Goal: Task Accomplishment & Management: Use online tool/utility

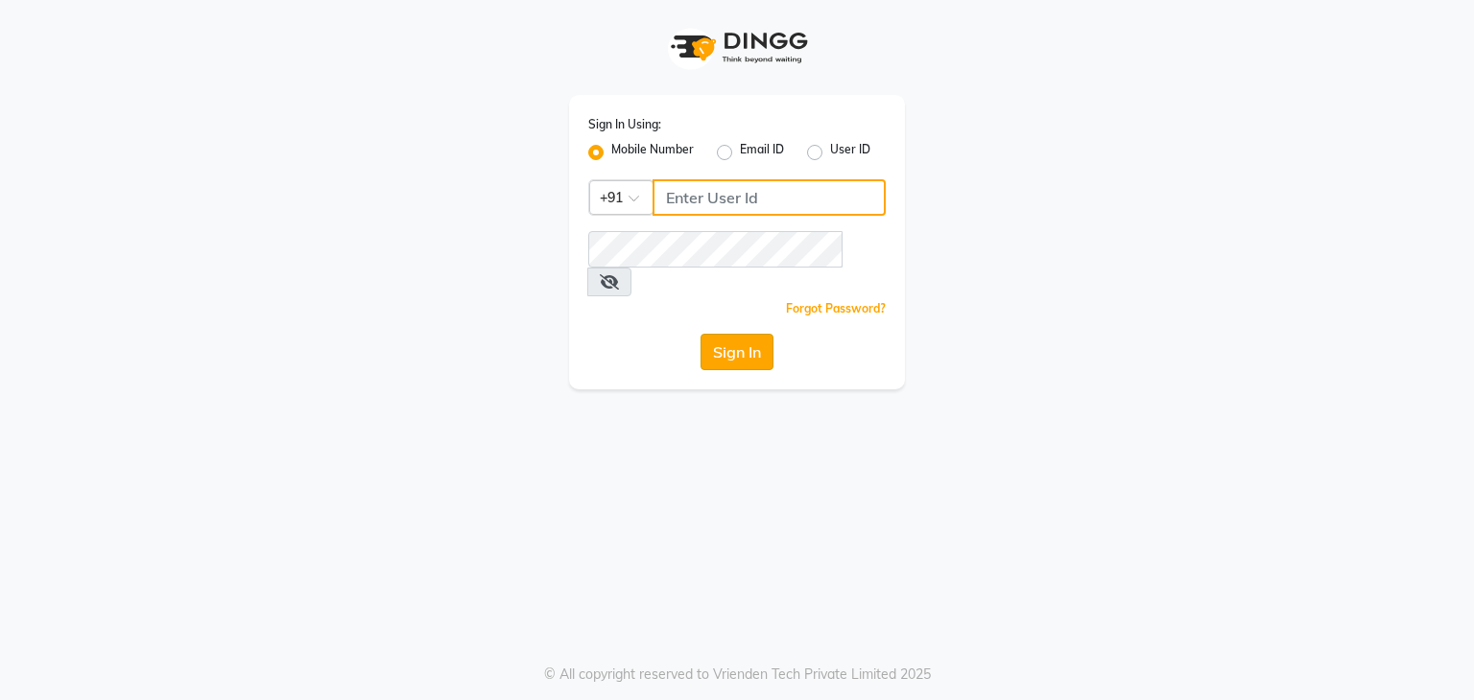
type input "813503095"
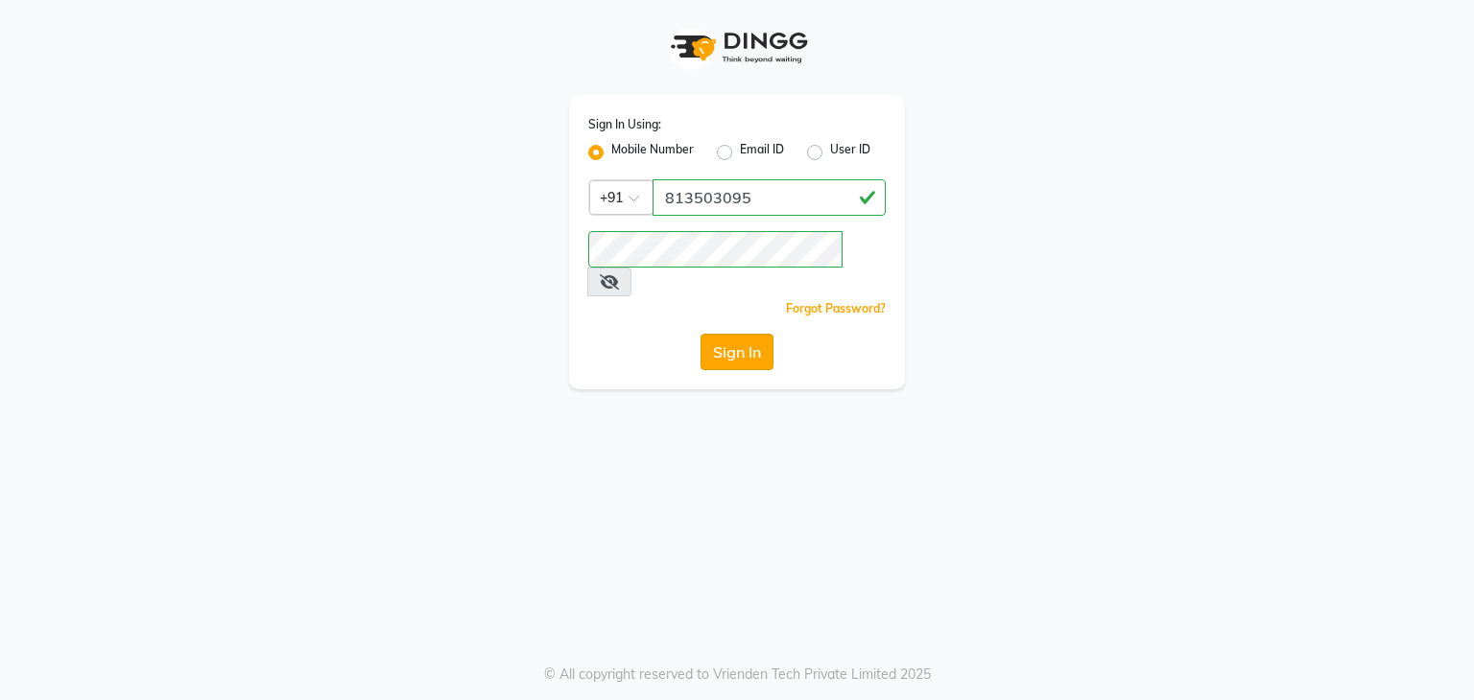
click at [735, 334] on button "Sign In" at bounding box center [736, 352] width 73 height 36
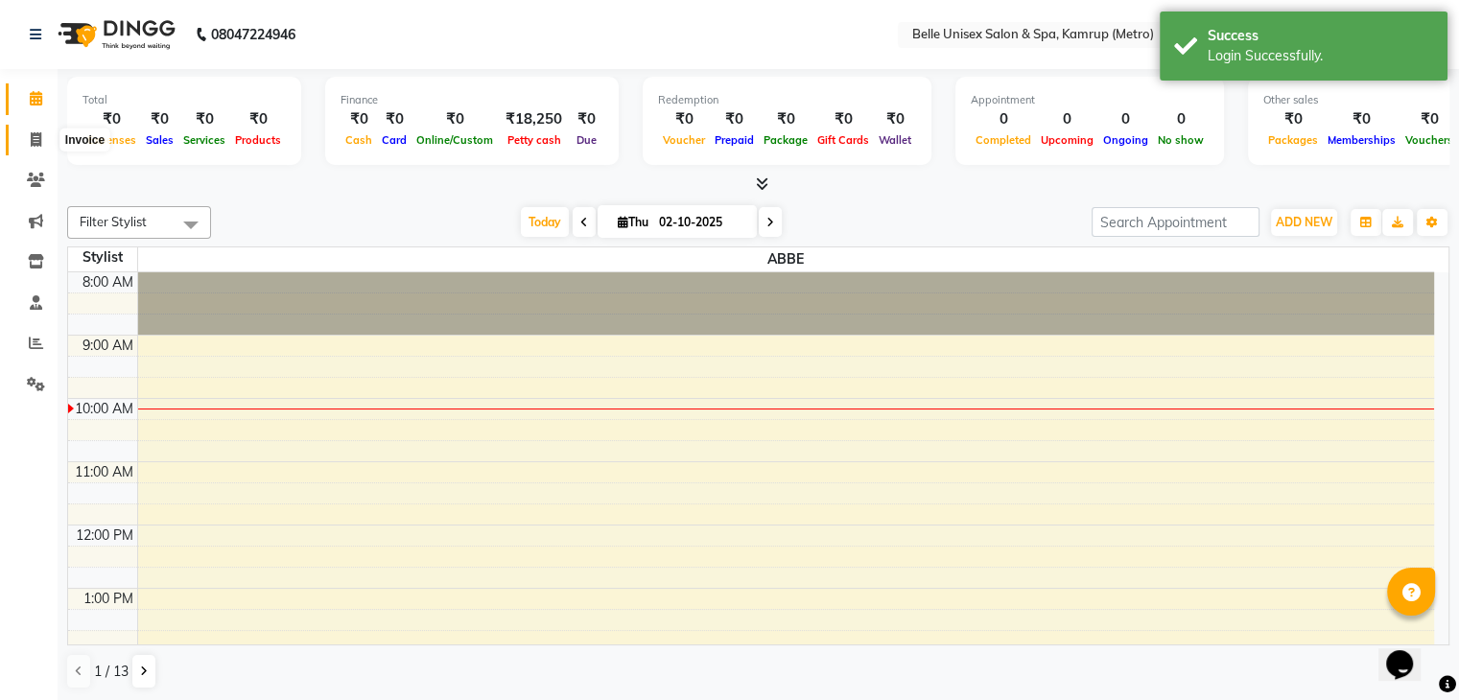
click at [38, 142] on icon at bounding box center [36, 139] width 11 height 14
select select "service"
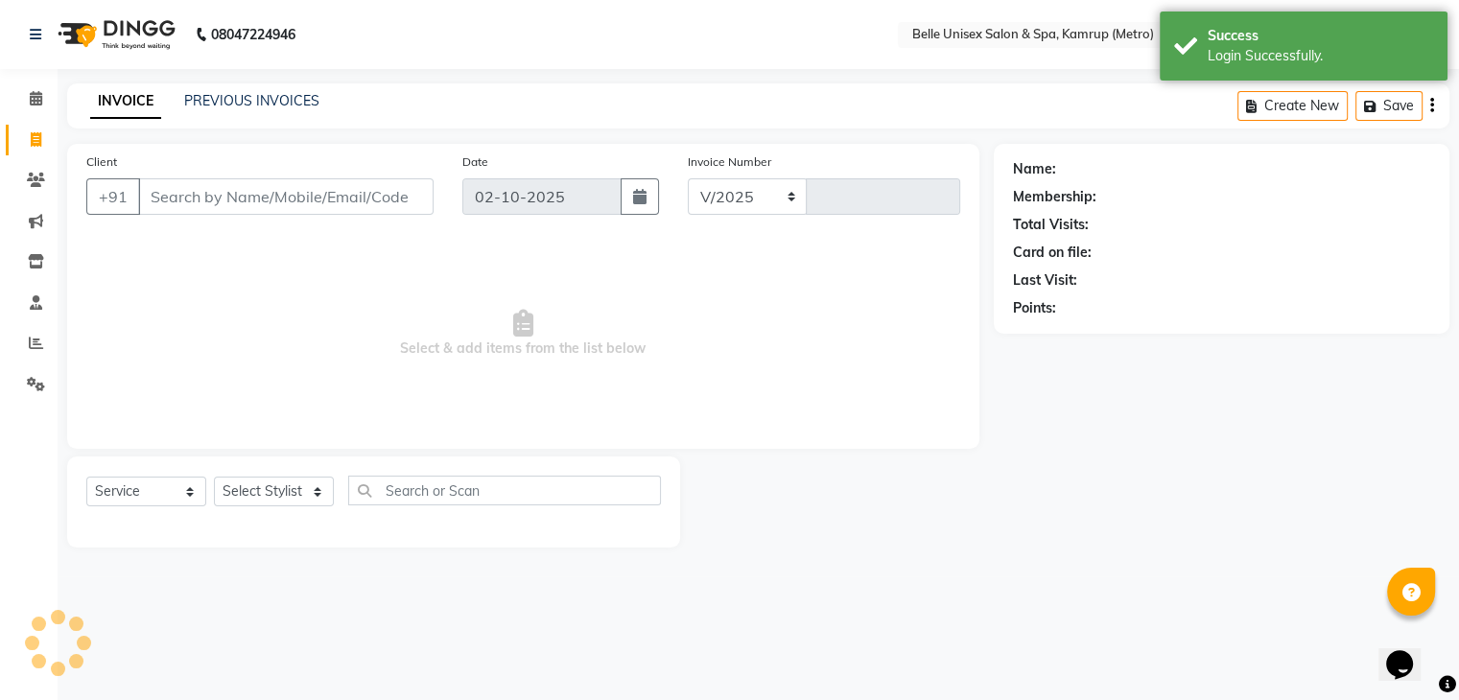
select select "7291"
type input "1322"
